Goal: Browse casually: Explore the website without a specific task or goal

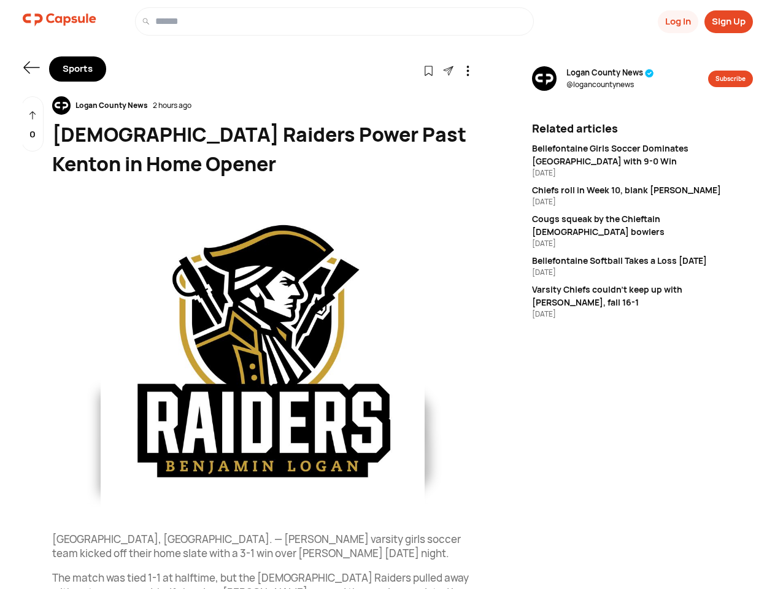
click at [677, 21] on button "Log In" at bounding box center [678, 21] width 41 height 23
click at [729, 21] on button "Sign Up" at bounding box center [729, 21] width 48 height 23
click at [31, 68] on icon at bounding box center [31, 67] width 16 height 12
click at [428, 70] on icon at bounding box center [428, 71] width 10 height 10
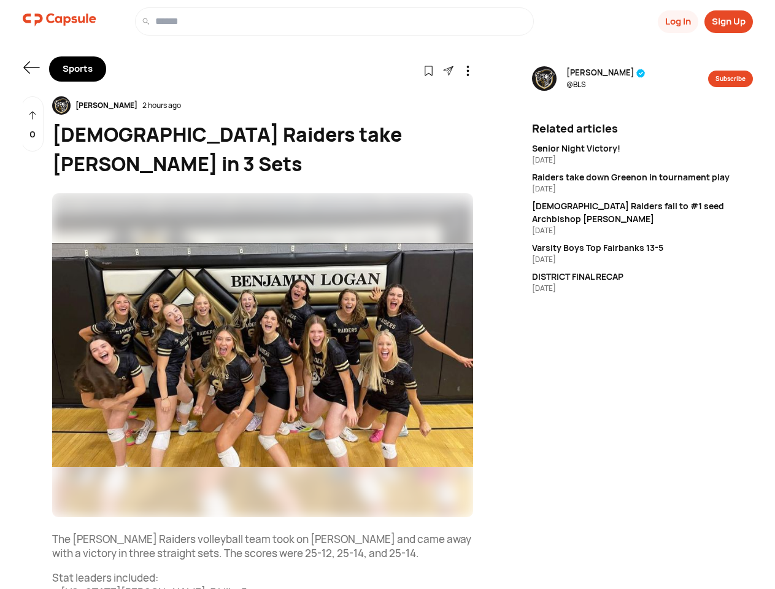
click at [677, 21] on button "Log In" at bounding box center [678, 21] width 41 height 23
click at [729, 21] on button "Sign Up" at bounding box center [729, 21] width 48 height 23
click at [31, 68] on icon at bounding box center [31, 67] width 16 height 12
click at [428, 70] on icon at bounding box center [428, 71] width 10 height 10
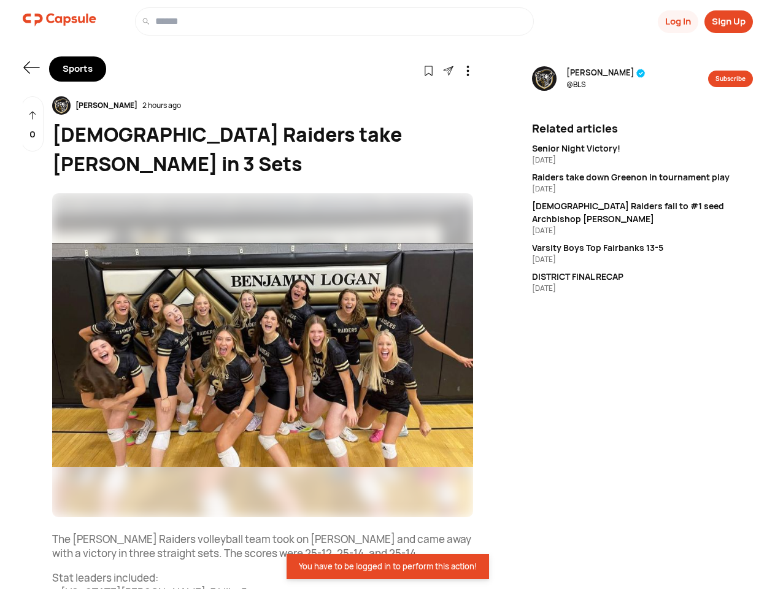
click at [468, 70] on icon at bounding box center [468, 71] width 10 height 10
click at [263, 106] on div "Benjamin Logan 2 hours ago" at bounding box center [262, 105] width 421 height 18
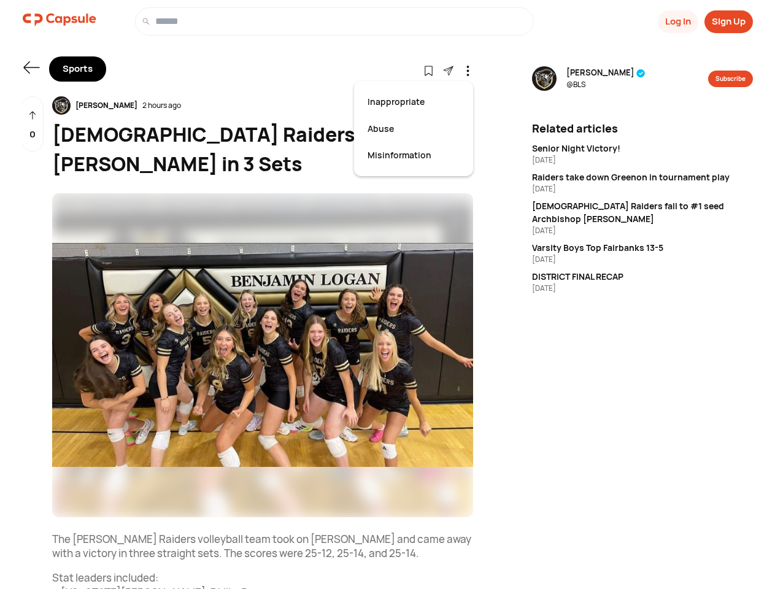
click at [263, 355] on img at bounding box center [262, 355] width 421 height 324
click at [33, 124] on div "0" at bounding box center [32, 124] width 22 height 56
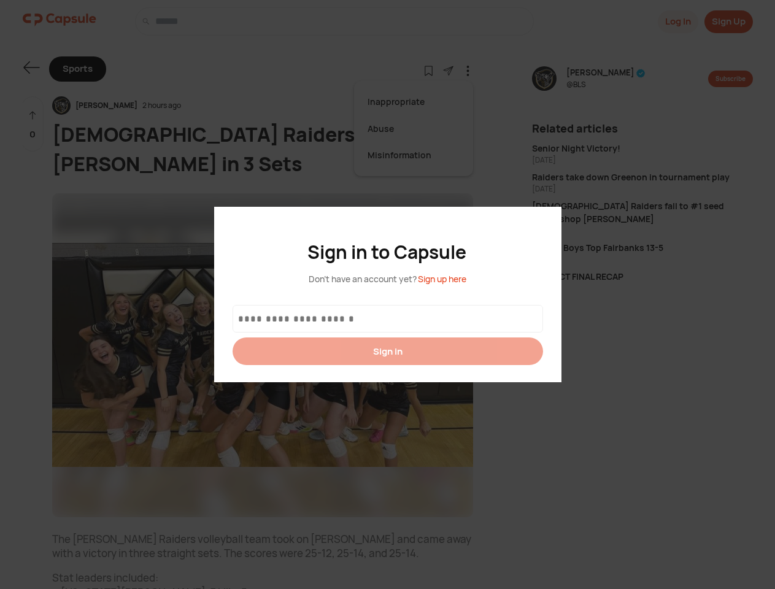
click at [602, 79] on div at bounding box center [387, 294] width 775 height 589
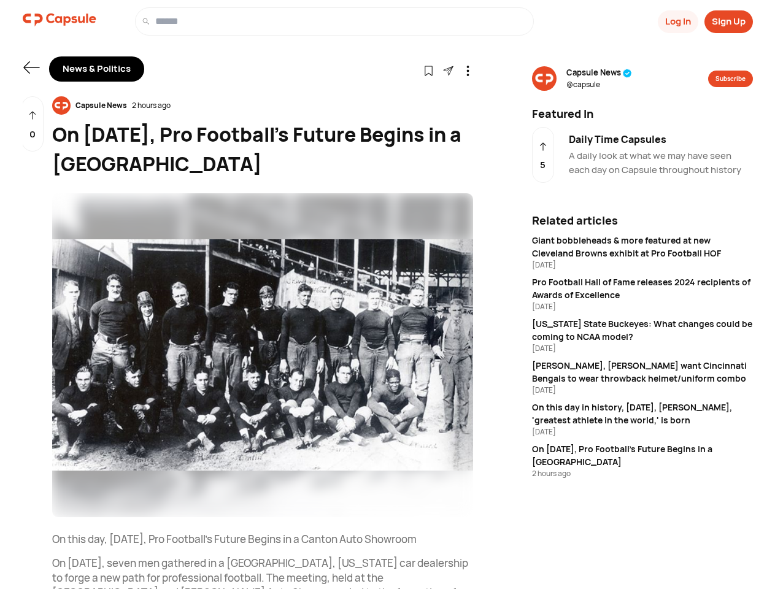
click at [677, 21] on button "Log In" at bounding box center [678, 21] width 41 height 23
click at [729, 21] on button "Sign Up" at bounding box center [729, 21] width 48 height 23
click at [31, 68] on icon at bounding box center [31, 67] width 16 height 12
click at [428, 70] on icon at bounding box center [428, 71] width 10 height 10
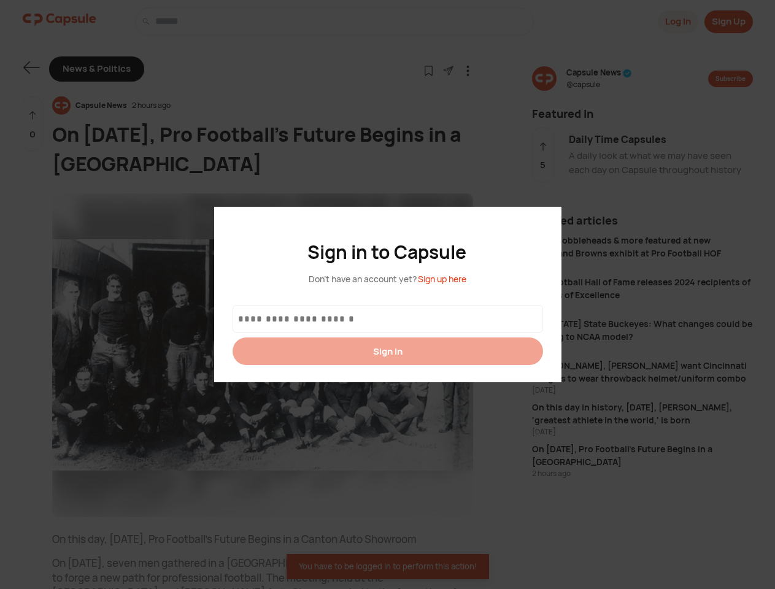
click at [448, 70] on div at bounding box center [387, 294] width 775 height 589
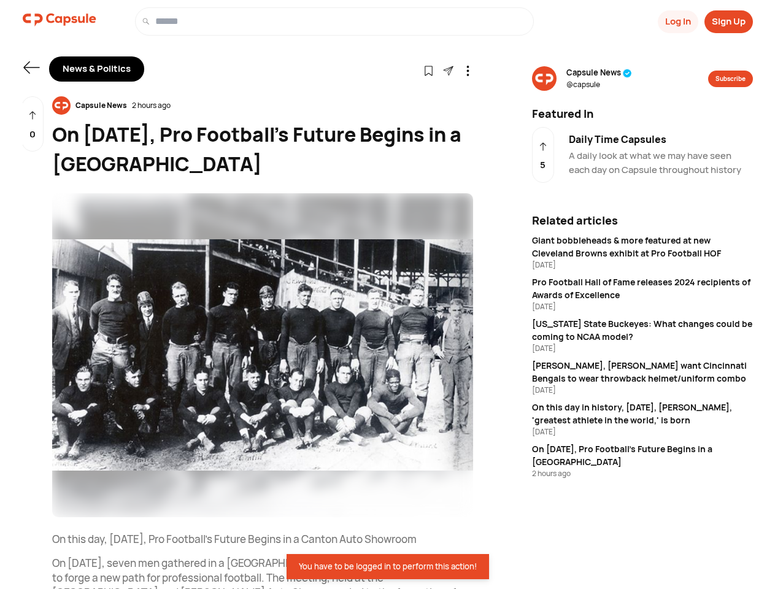
click at [468, 70] on icon at bounding box center [468, 71] width 10 height 10
click at [263, 106] on div "Capsule News 2 hours ago" at bounding box center [262, 105] width 421 height 18
click at [263, 355] on img at bounding box center [262, 355] width 421 height 324
click at [33, 124] on div "0" at bounding box center [32, 124] width 22 height 56
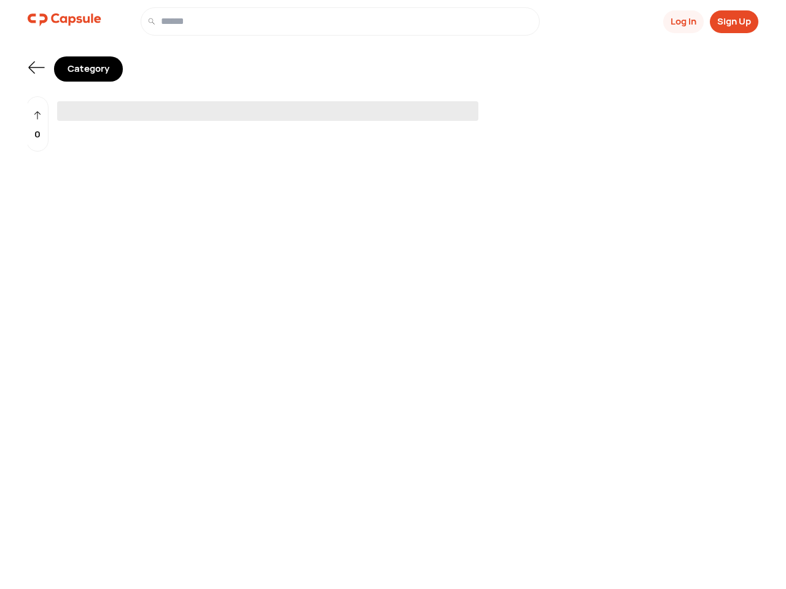
click at [393, 107] on span "‌" at bounding box center [267, 111] width 421 height 20
click at [682, 21] on button "Log In" at bounding box center [683, 21] width 41 height 23
click at [733, 21] on button "Sign Up" at bounding box center [734, 21] width 48 height 23
click at [36, 68] on icon at bounding box center [37, 67] width 16 height 12
click at [37, 124] on div "0" at bounding box center [37, 124] width 22 height 56
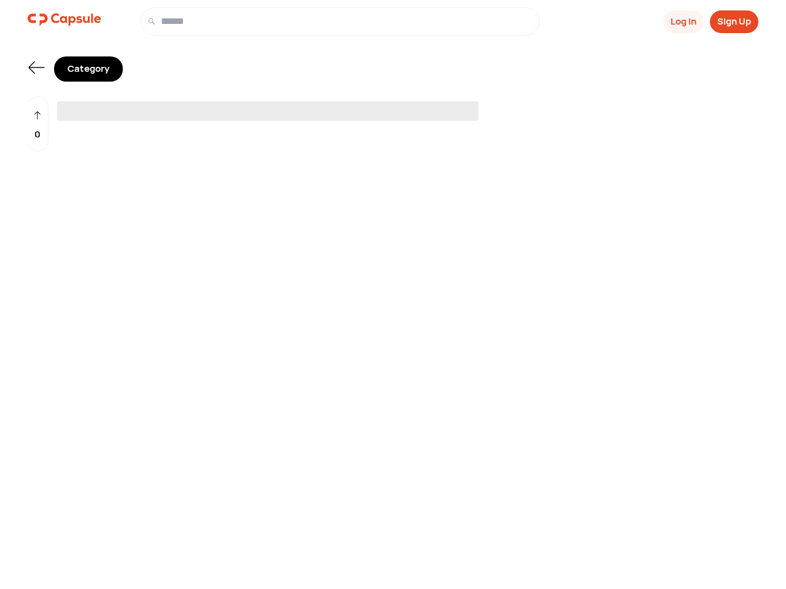
click at [393, 107] on span "‌" at bounding box center [267, 111] width 421 height 20
click at [682, 21] on button "Log In" at bounding box center [683, 21] width 41 height 23
click at [733, 21] on button "Sign Up" at bounding box center [734, 21] width 48 height 23
click at [36, 68] on icon at bounding box center [37, 67] width 16 height 12
click at [37, 124] on div "0" at bounding box center [37, 124] width 22 height 56
